Goal: Task Accomplishment & Management: Complete application form

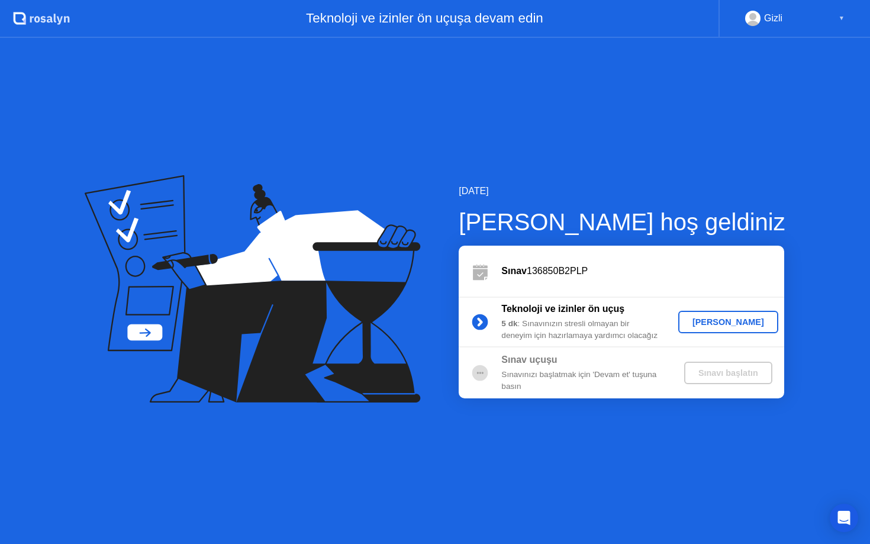
click at [706, 322] on div "[PERSON_NAME]" at bounding box center [728, 321] width 91 height 9
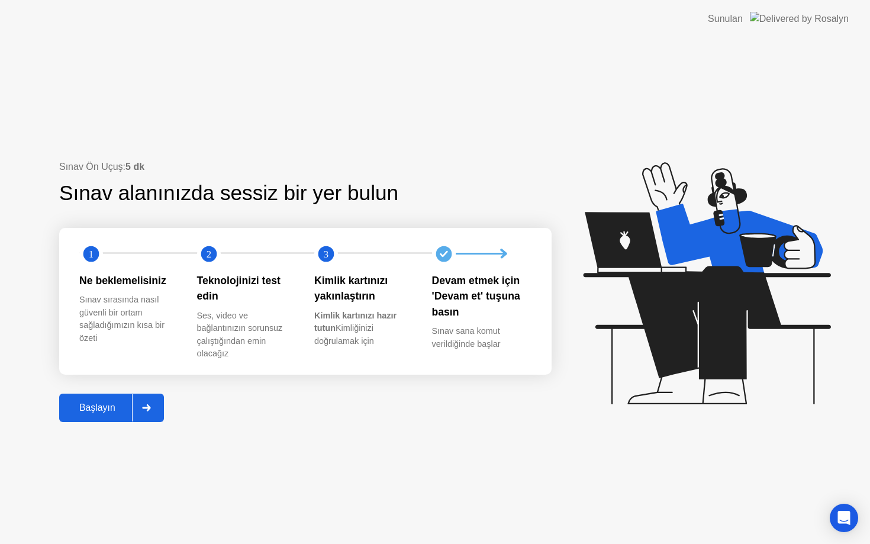
click at [147, 406] on icon at bounding box center [146, 407] width 9 height 7
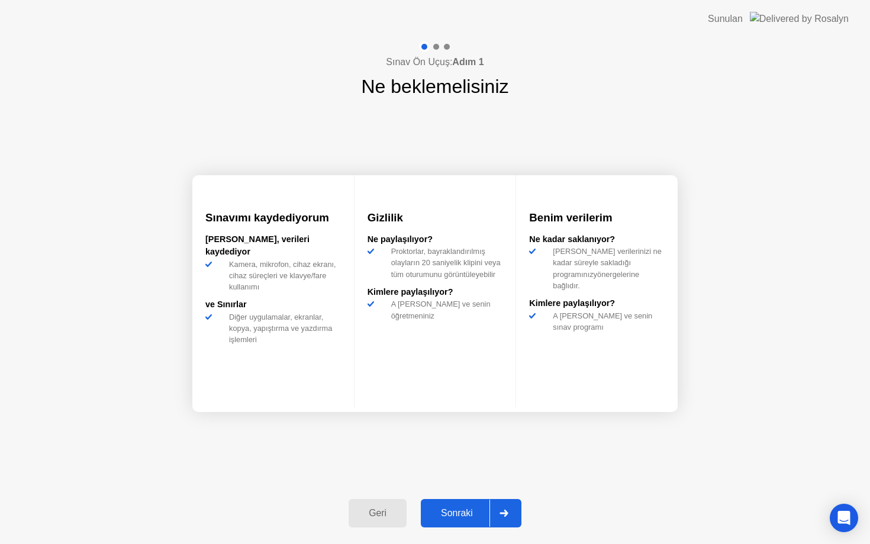
click at [505, 512] on icon at bounding box center [503, 512] width 9 height 7
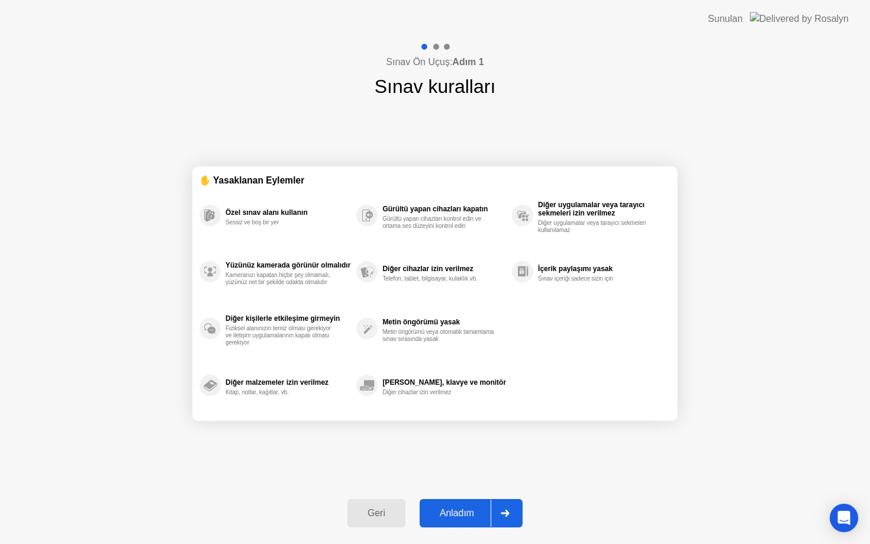
click at [505, 512] on icon at bounding box center [505, 512] width 9 height 7
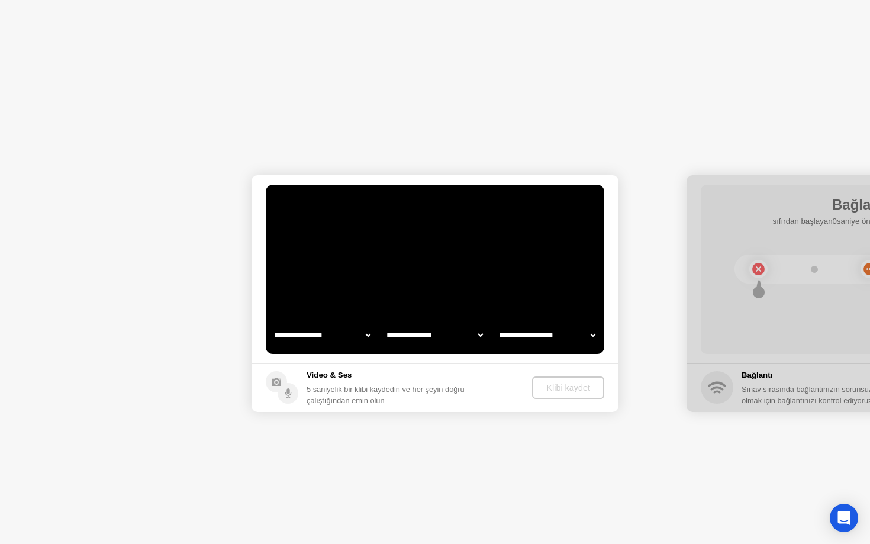
select select "**********"
select select "*******"
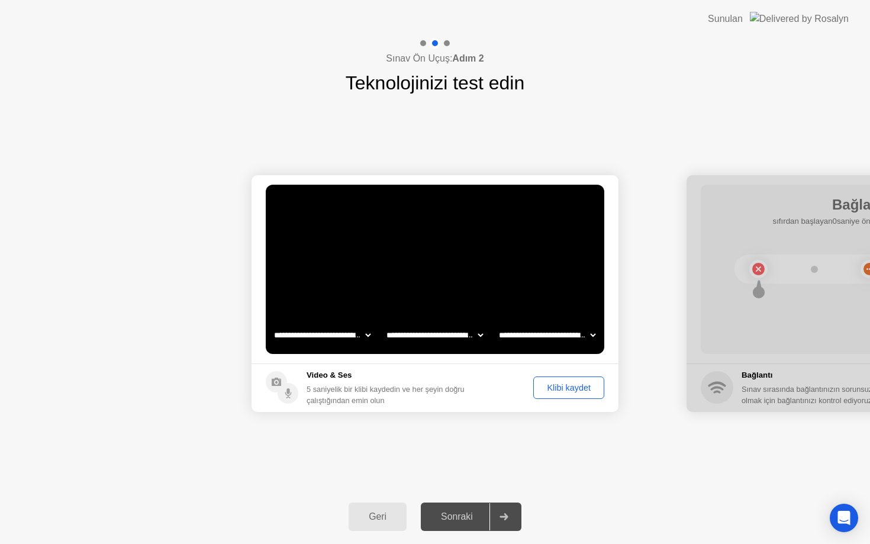
click at [558, 385] on div "Klibi kaydet" at bounding box center [568, 387] width 63 height 9
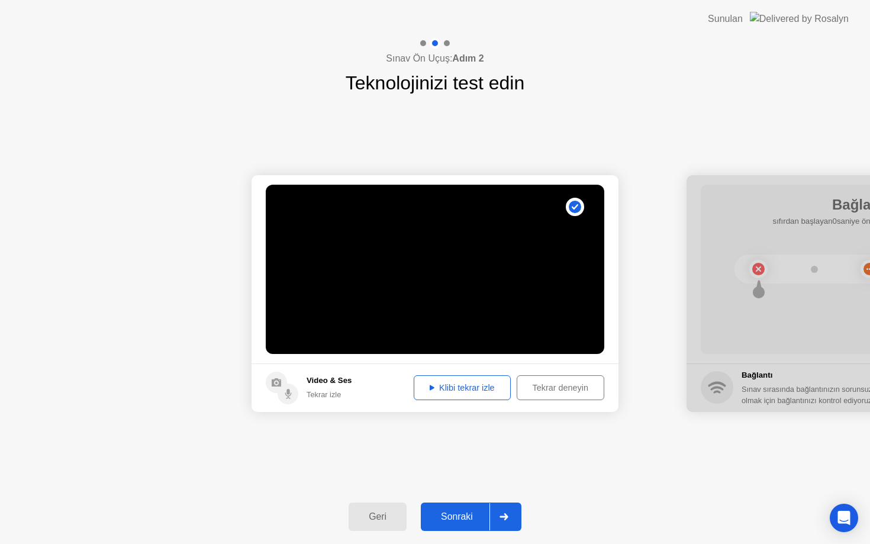
click at [546, 385] on div "Tekrar deneyin" at bounding box center [560, 387] width 79 height 9
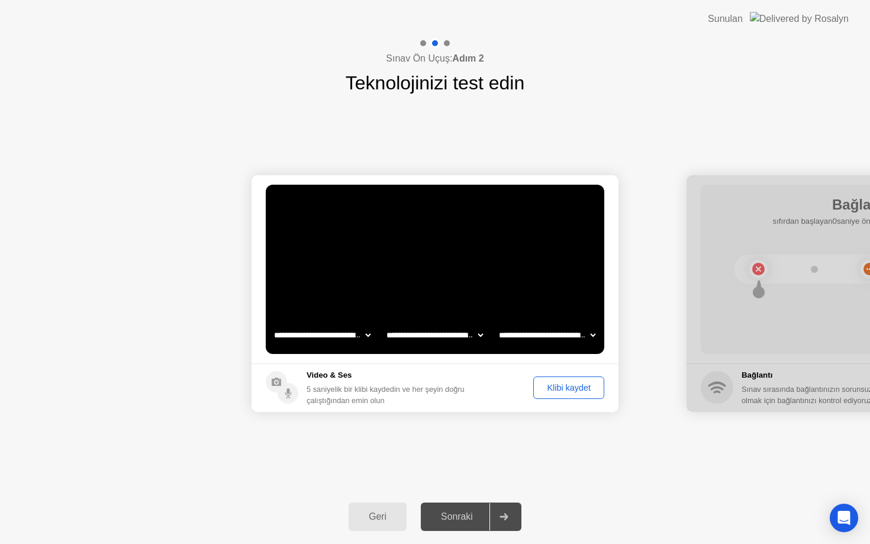
click at [554, 391] on div "Klibi kaydet" at bounding box center [568, 387] width 63 height 9
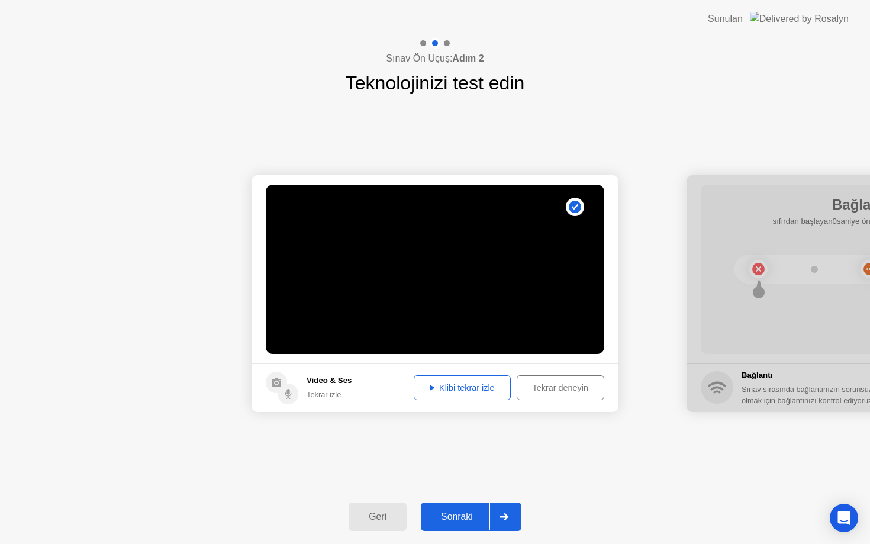
click at [450, 389] on div "Klibi tekrar izle" at bounding box center [462, 387] width 89 height 9
click at [510, 521] on div at bounding box center [503, 516] width 28 height 27
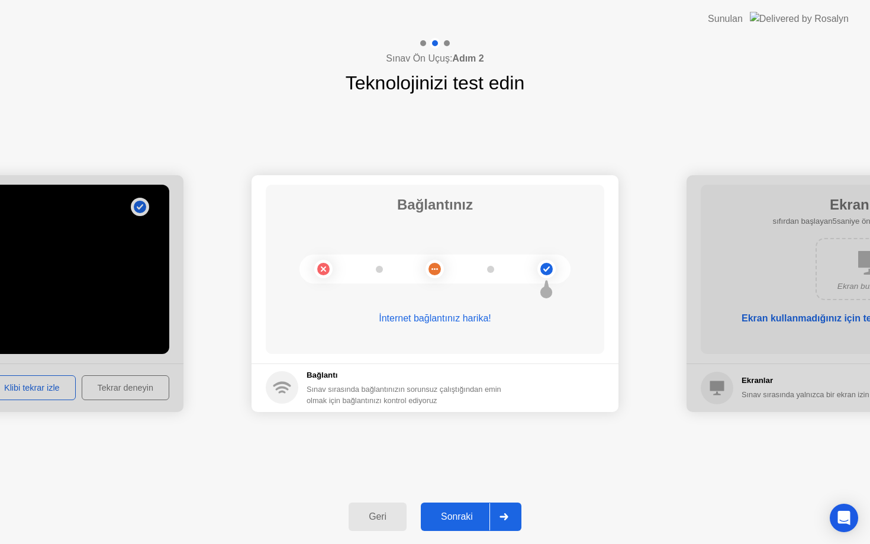
click at [503, 514] on icon at bounding box center [503, 516] width 9 height 7
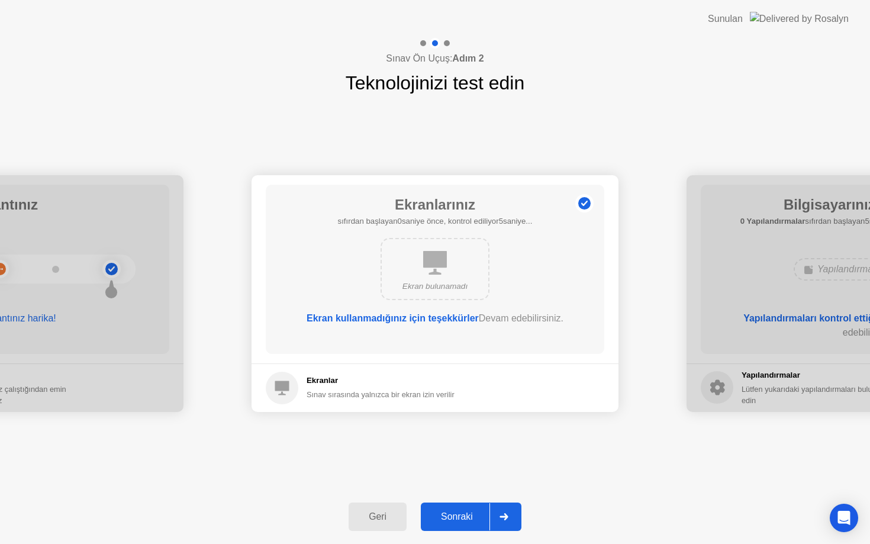
click at [502, 509] on div at bounding box center [503, 516] width 28 height 27
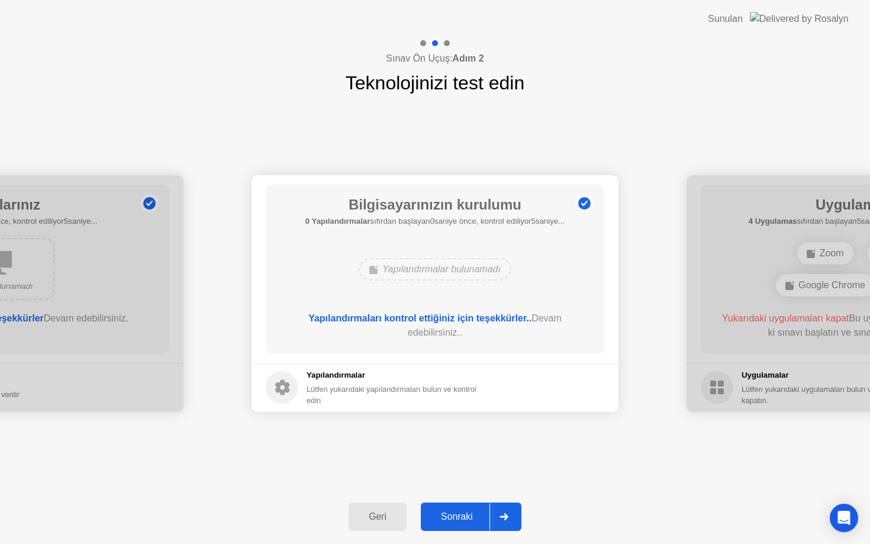
click at [502, 509] on div at bounding box center [503, 516] width 28 height 27
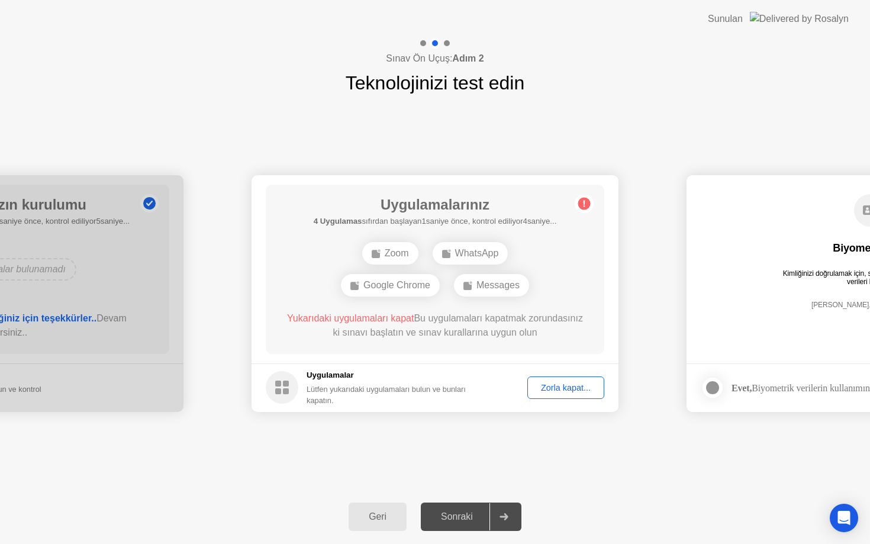
click at [556, 388] on div "Zorla kapat..." at bounding box center [565, 387] width 69 height 9
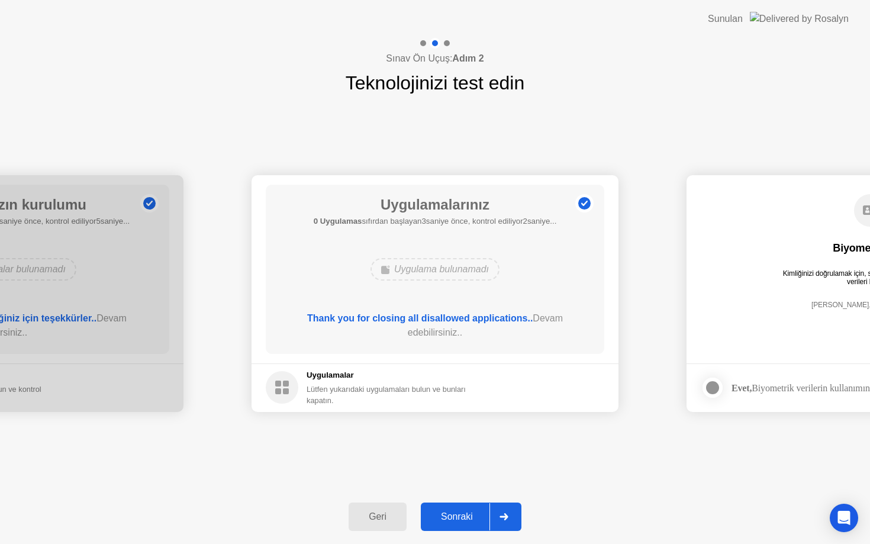
click at [504, 517] on icon at bounding box center [503, 516] width 9 height 7
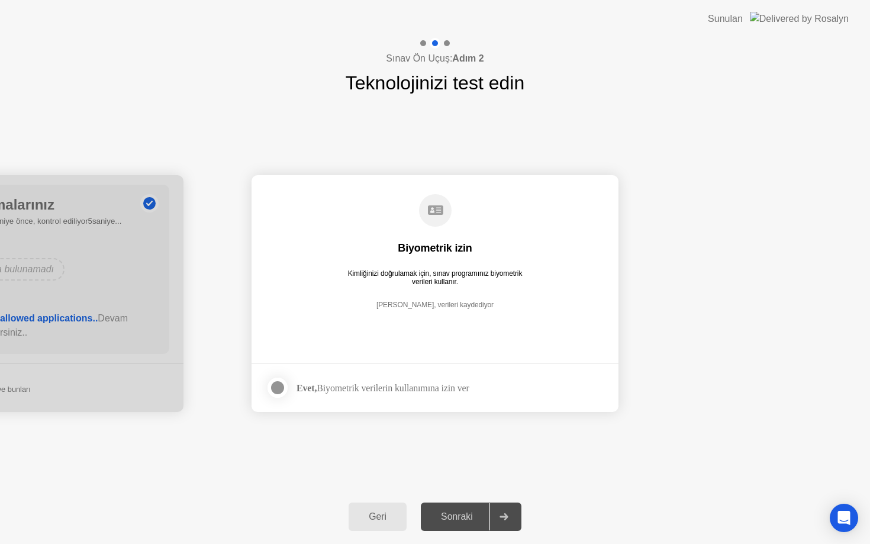
click at [276, 389] on div at bounding box center [277, 387] width 14 height 14
click at [502, 514] on icon at bounding box center [503, 516] width 9 height 7
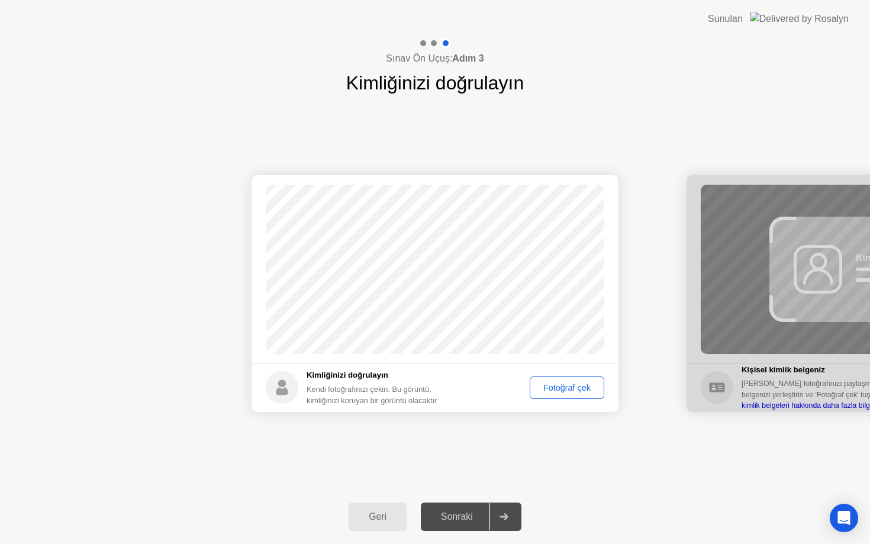
click at [553, 386] on div "Fotoğraf çek" at bounding box center [567, 387] width 66 height 9
click at [555, 391] on div "Tekrar çek" at bounding box center [571, 387] width 58 height 9
click at [555, 391] on div "Fotoğraf çek" at bounding box center [567, 387] width 66 height 9
click at [502, 517] on icon at bounding box center [503, 516] width 9 height 7
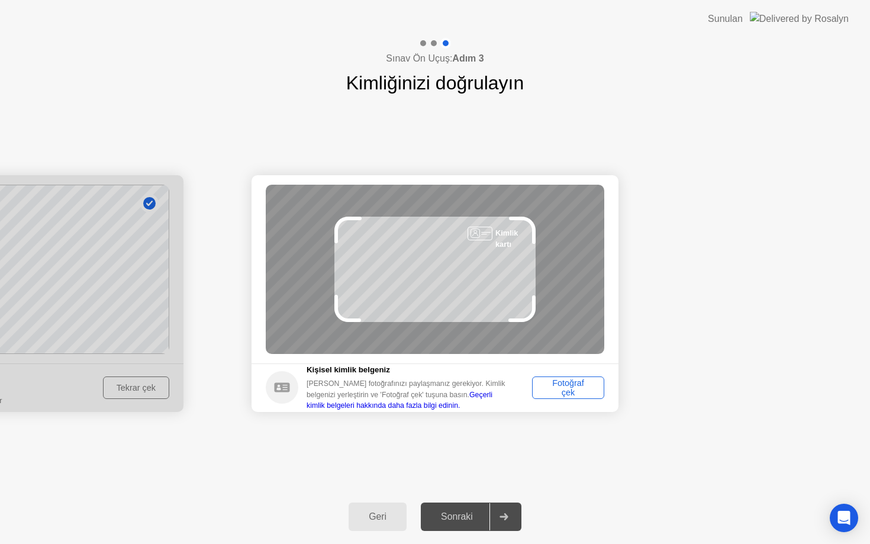
click at [563, 388] on div "Fotoğraf çek" at bounding box center [568, 387] width 64 height 19
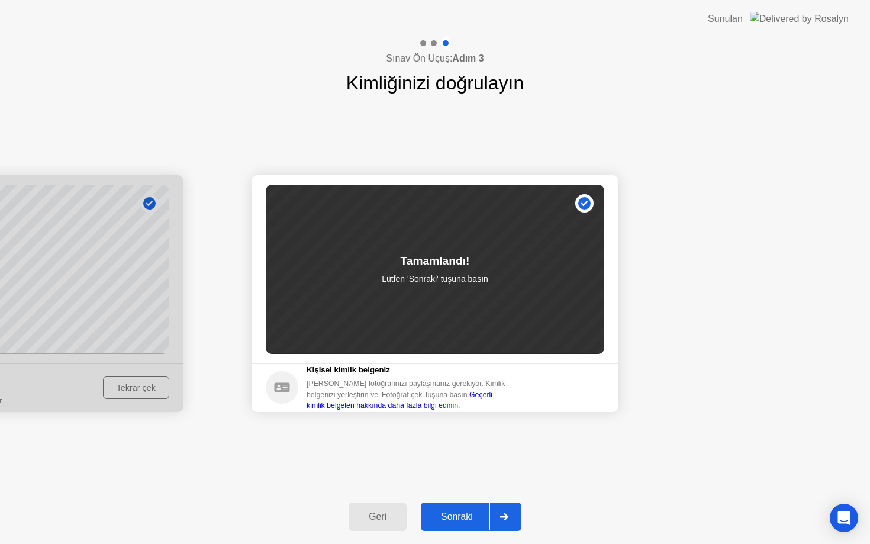
click at [502, 524] on div at bounding box center [503, 516] width 28 height 27
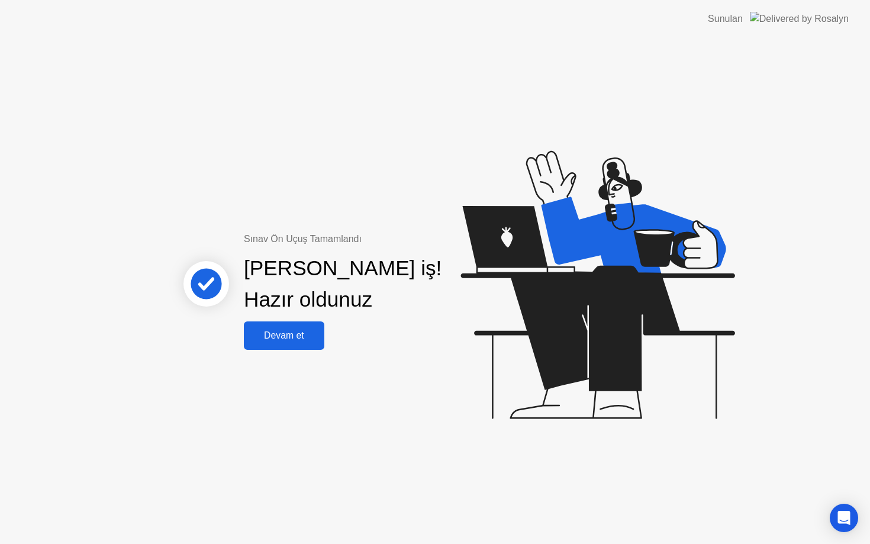
click at [291, 335] on div "Devam et" at bounding box center [283, 335] width 73 height 11
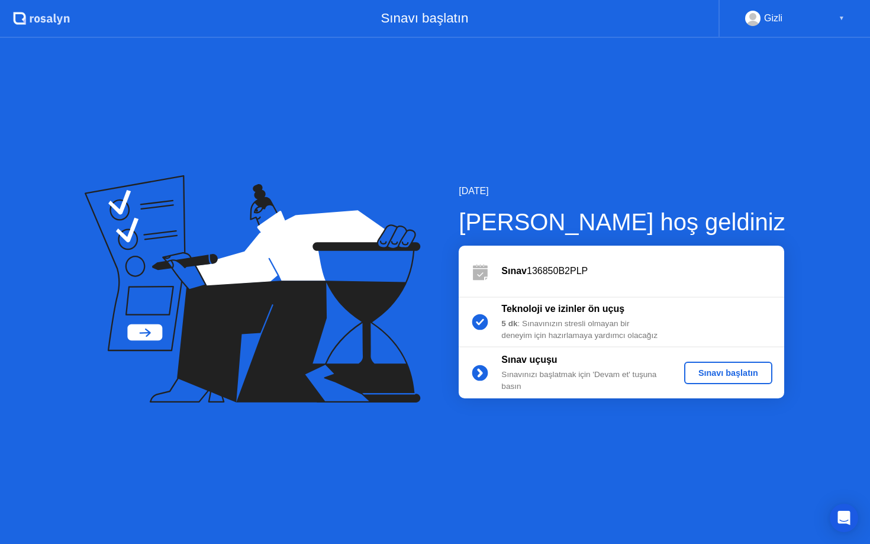
click at [711, 370] on div "Sınavı başlatın" at bounding box center [728, 372] width 79 height 9
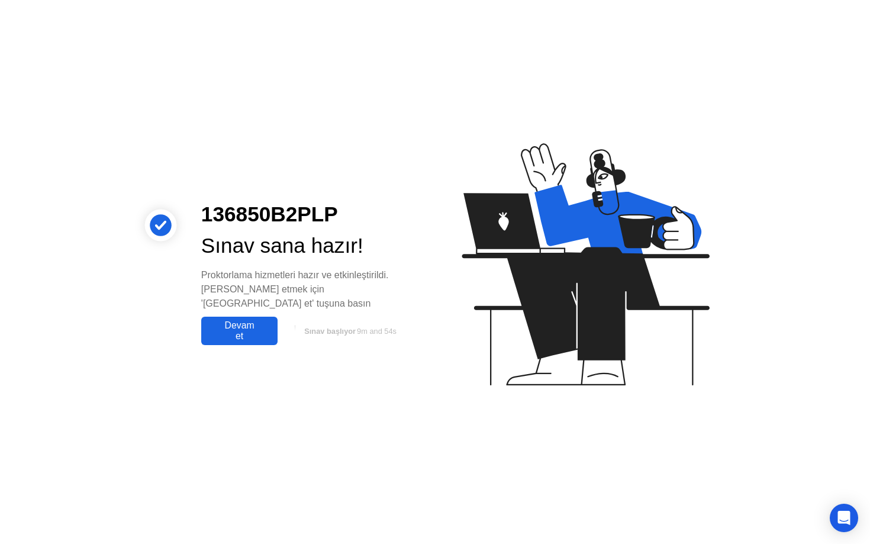
click at [231, 321] on div "Devam et" at bounding box center [239, 330] width 69 height 21
